Goal: Navigation & Orientation: Find specific page/section

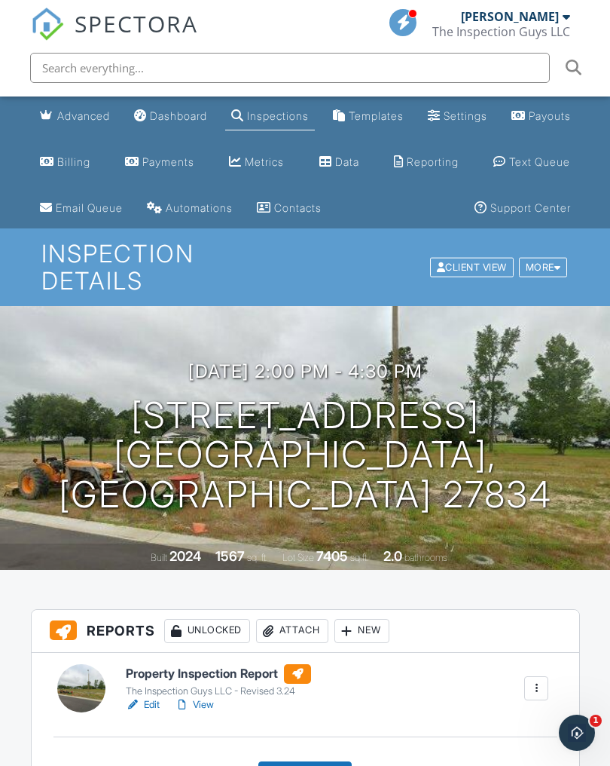
click at [178, 116] on div "Dashboard" at bounding box center [178, 115] width 57 height 13
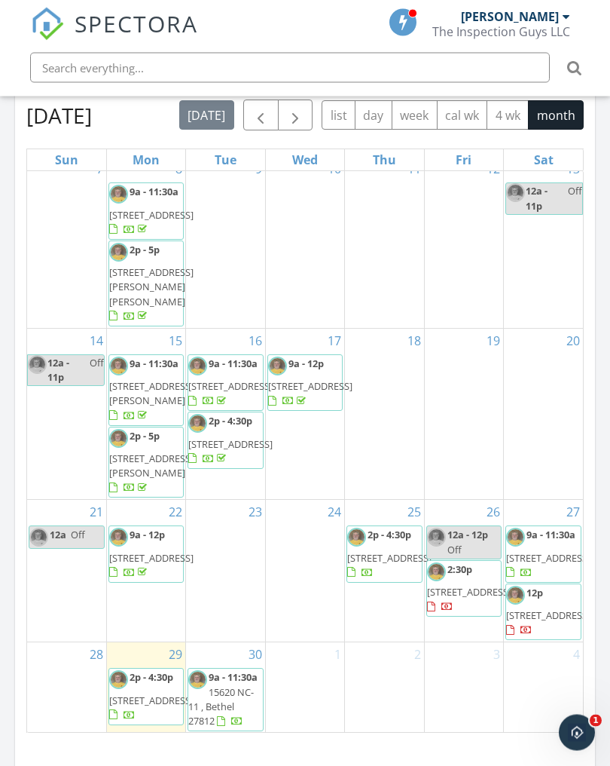
scroll to position [1673, 0]
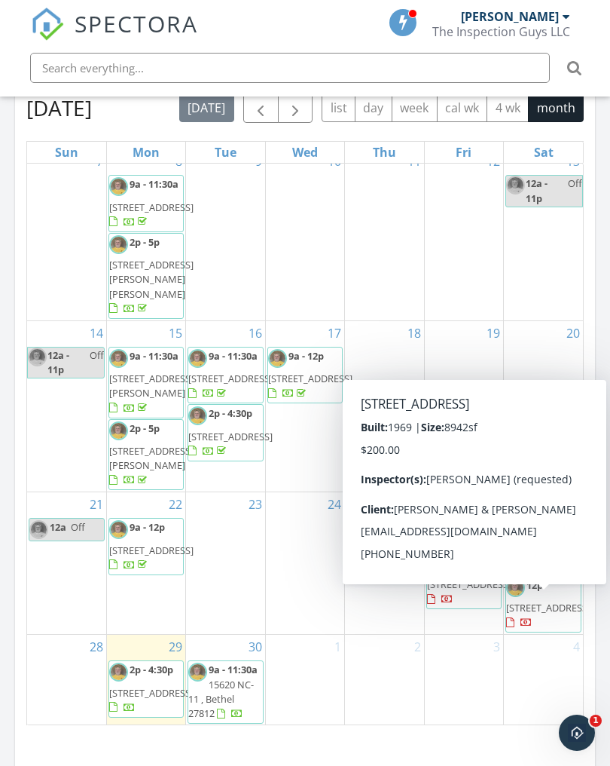
click at [547, 601] on span "[STREET_ADDRESS]" at bounding box center [548, 608] width 84 height 14
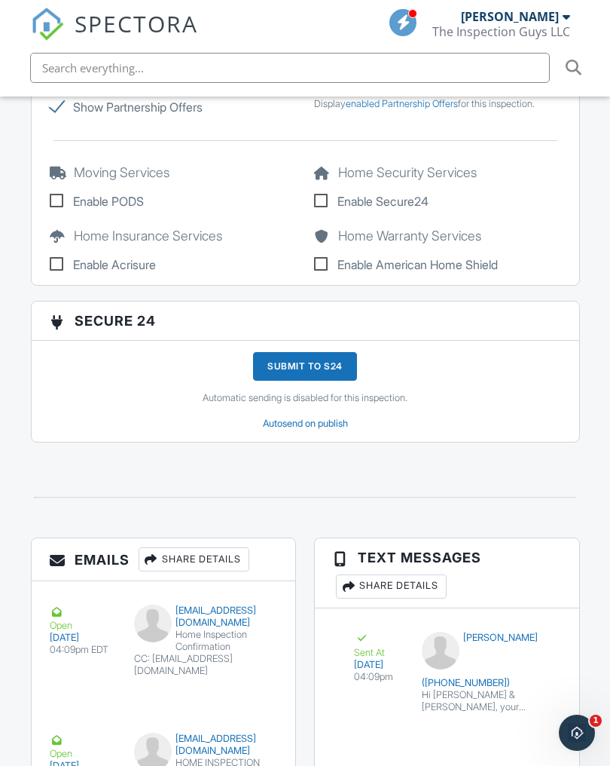
scroll to position [2669, 0]
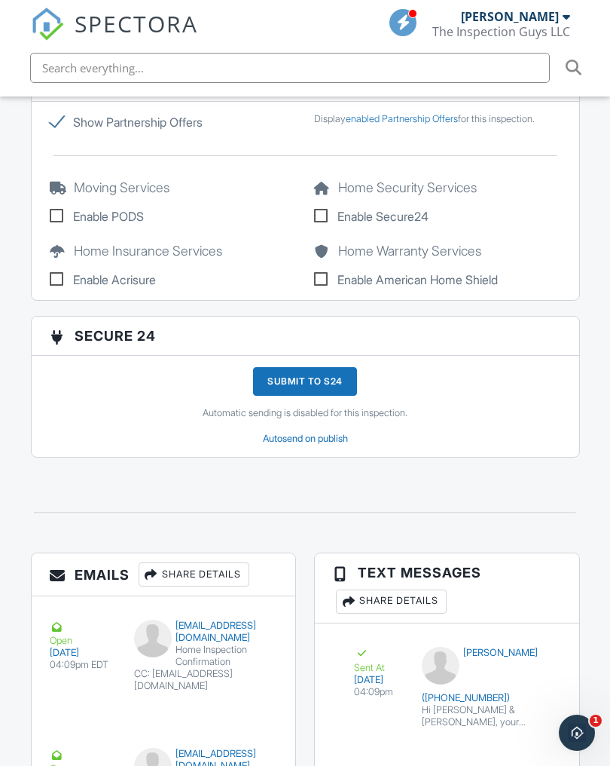
click at [573, 728] on icon "Open Intercom Messenger" at bounding box center [577, 732] width 25 height 25
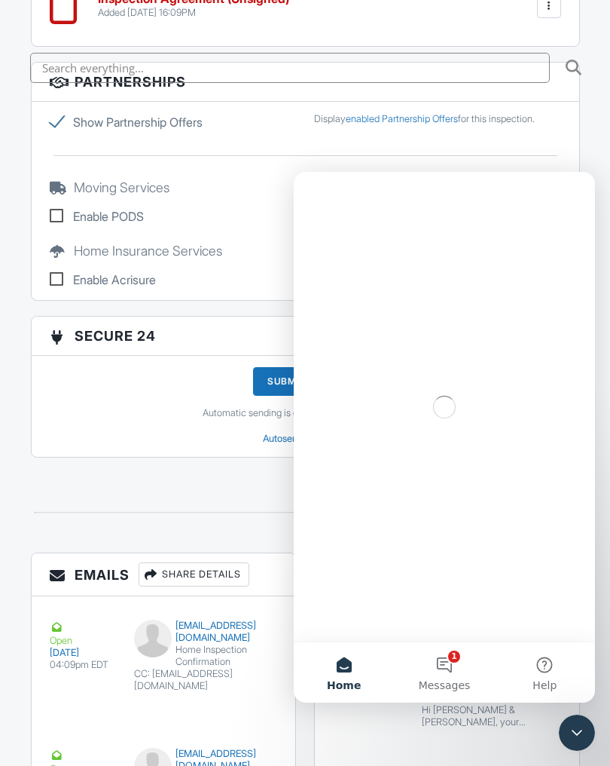
scroll to position [0, 0]
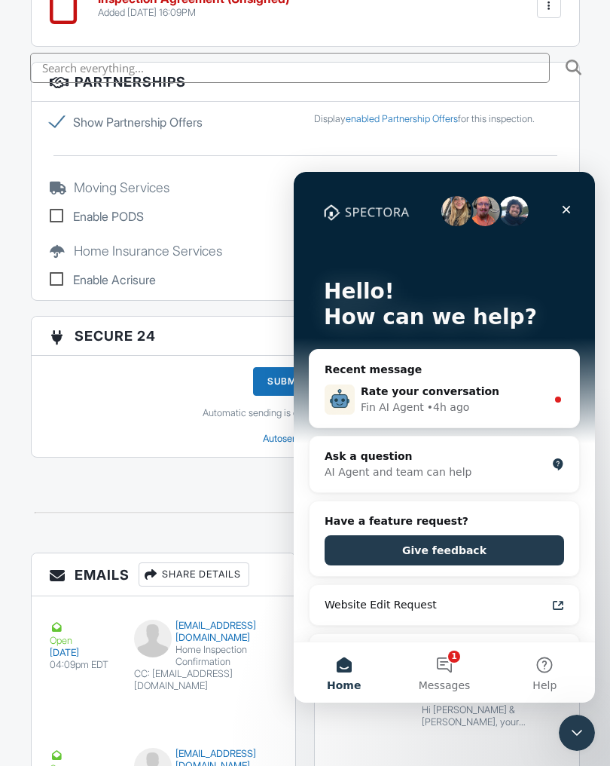
click at [453, 666] on button "1 Messages" at bounding box center [444, 672] width 100 height 60
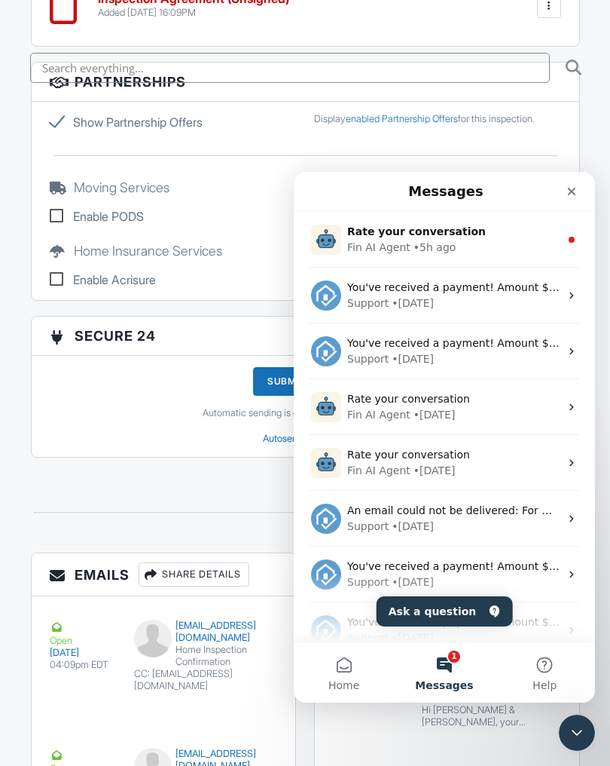
click at [469, 252] on div "Fin AI Agent • 5h ago" at bounding box center [453, 248] width 212 height 16
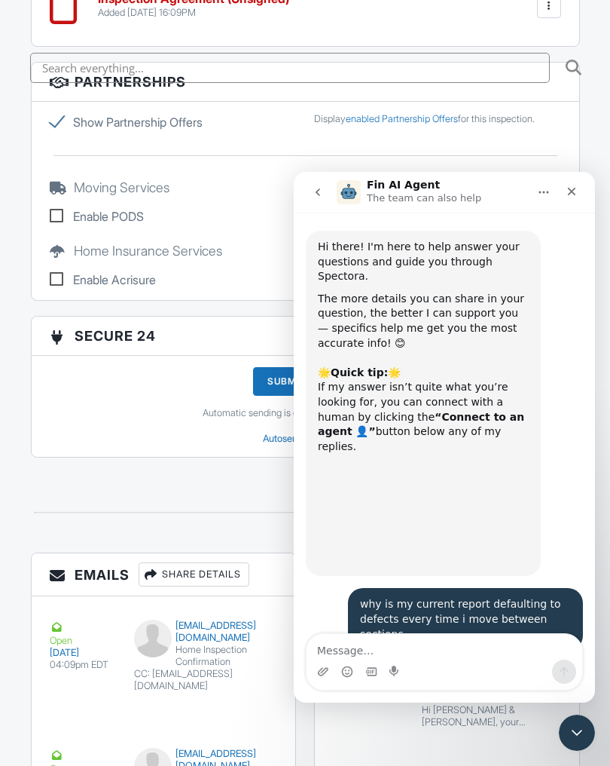
scroll to position [2, 0]
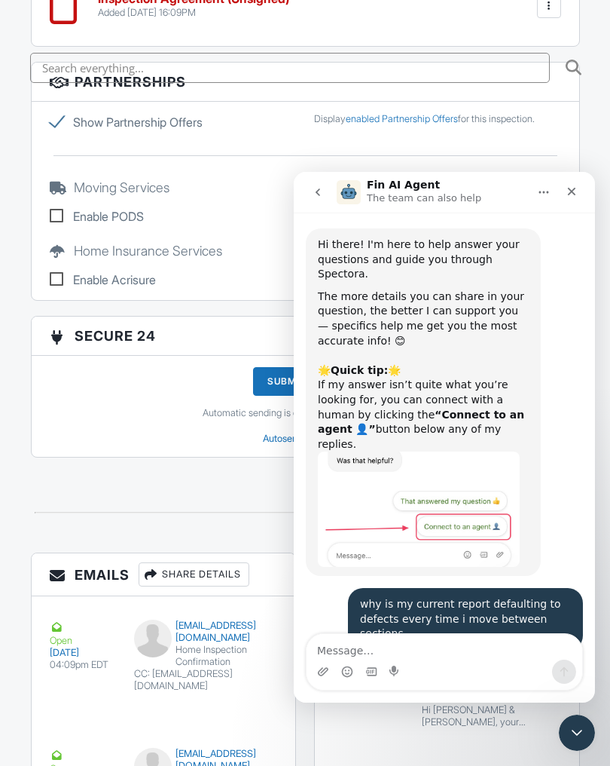
click at [573, 191] on icon "Close" at bounding box center [572, 191] width 12 height 12
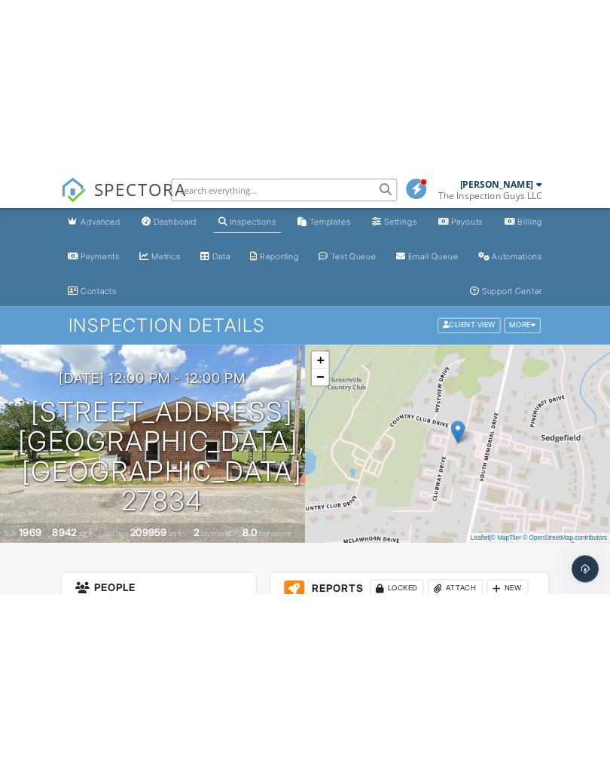
scroll to position [0, 0]
